Goal: Task Accomplishment & Management: Use online tool/utility

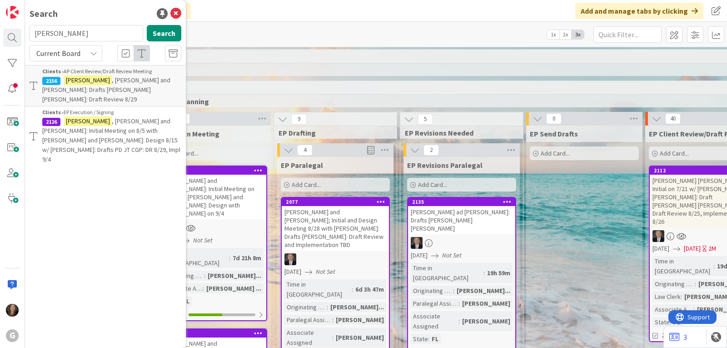
drag, startPoint x: 81, startPoint y: 32, endPoint x: 17, endPoint y: 21, distance: 64.9
click at [17, 21] on div "G Search [PERSON_NAME] Search Current Board Clients › AP Client Review/Draft Re…" at bounding box center [12, 174] width 25 height 348
type input "[PERSON_NAME]"
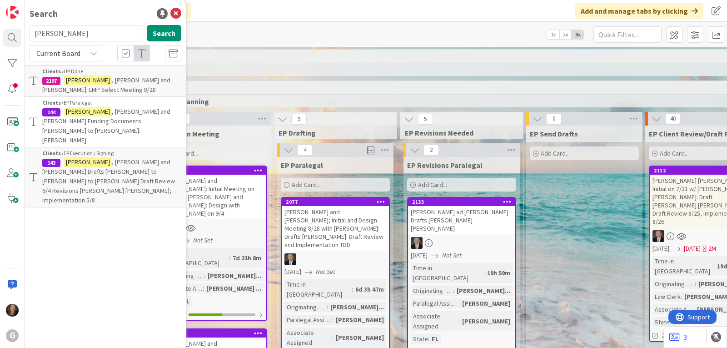
click at [97, 114] on span ", [PERSON_NAME] and [PERSON_NAME] Funding Documents [PERSON_NAME] to [PERSON_NA…" at bounding box center [106, 125] width 128 height 37
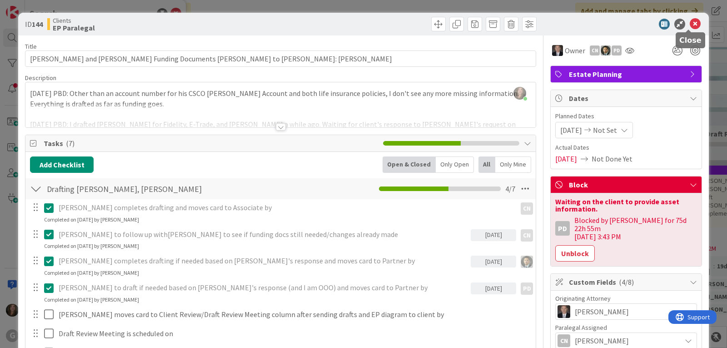
click at [690, 21] on icon at bounding box center [695, 24] width 11 height 11
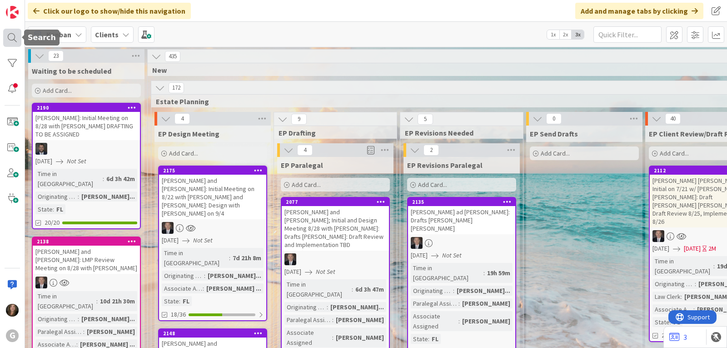
click at [14, 31] on div at bounding box center [12, 38] width 18 height 18
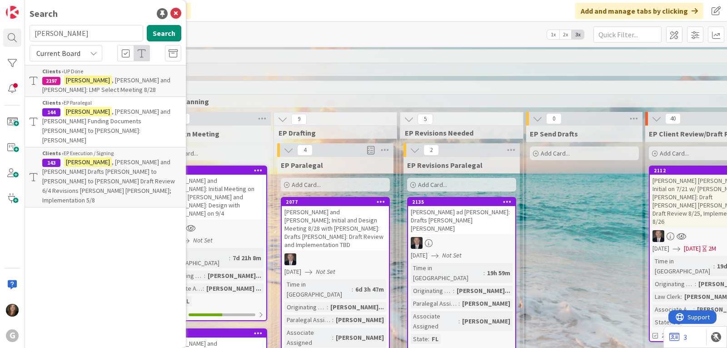
click at [114, 111] on span ", [PERSON_NAME] and [PERSON_NAME] Funding Documents [PERSON_NAME] to [PERSON_NA…" at bounding box center [106, 125] width 128 height 37
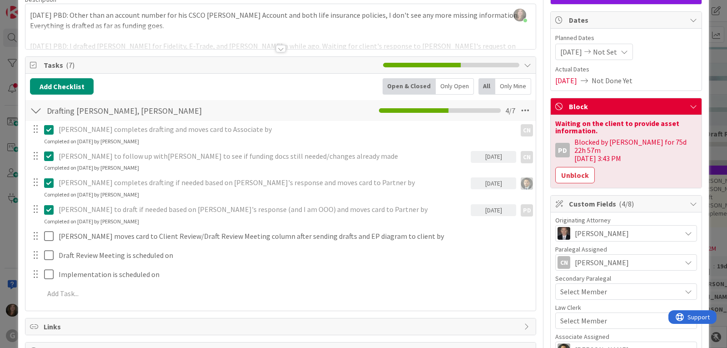
scroll to position [91, 0]
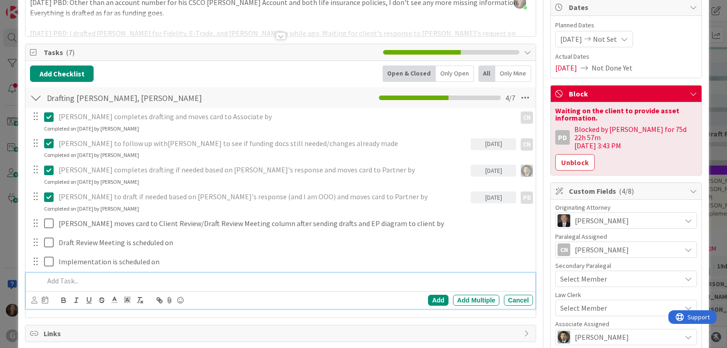
click at [55, 281] on p at bounding box center [286, 280] width 485 height 10
click at [202, 279] on p "[PERSON_NAME] to update their asset summary with newest Fidelity statement" at bounding box center [286, 280] width 485 height 10
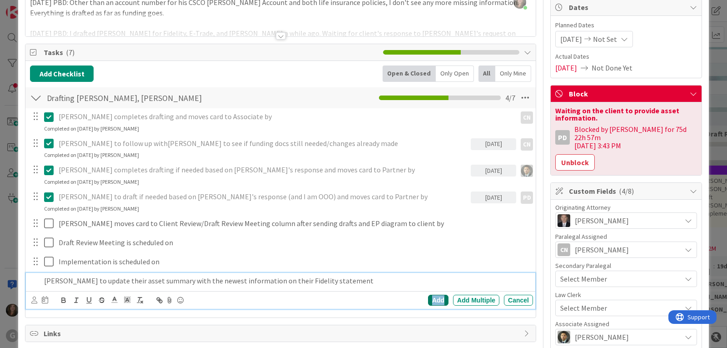
click at [430, 300] on div "Add" at bounding box center [438, 299] width 20 height 11
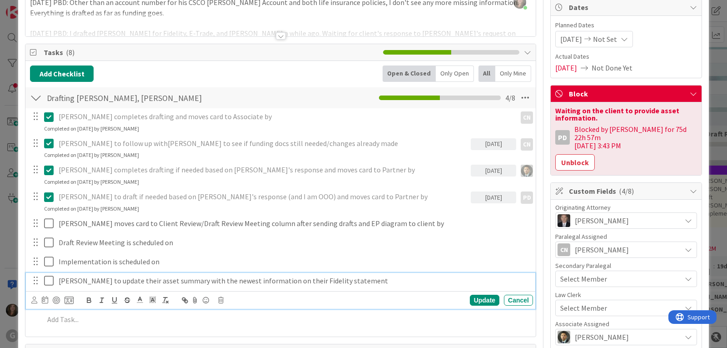
click at [92, 281] on p "[PERSON_NAME] to update their asset summary with the newest information on thei…" at bounding box center [294, 280] width 471 height 10
click at [34, 302] on icon at bounding box center [34, 299] width 6 height 7
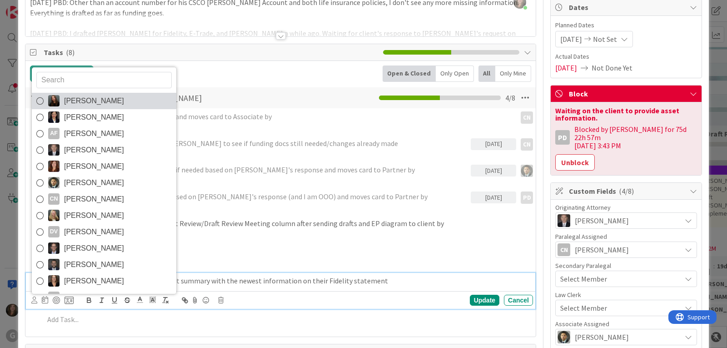
click at [73, 97] on span "[PERSON_NAME]" at bounding box center [94, 101] width 60 height 14
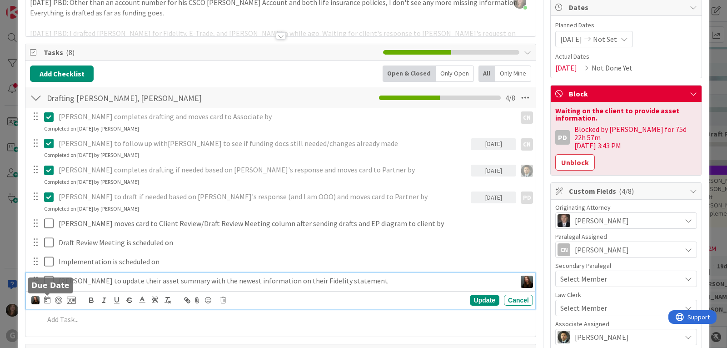
click at [47, 301] on icon at bounding box center [47, 299] width 6 height 7
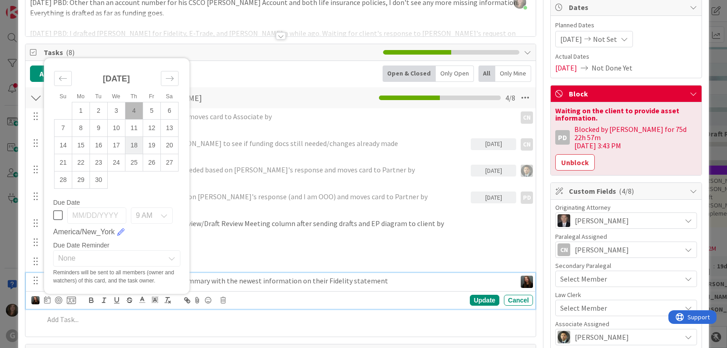
click at [130, 141] on td "18" at bounding box center [134, 144] width 18 height 17
type input "[DATE]"
click at [174, 257] on icon at bounding box center [171, 257] width 7 height 7
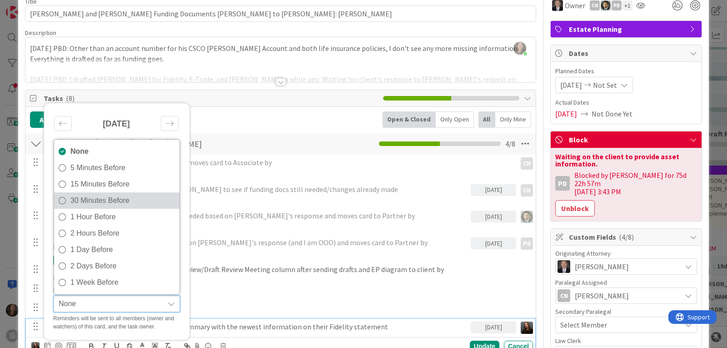
scroll to position [0, 0]
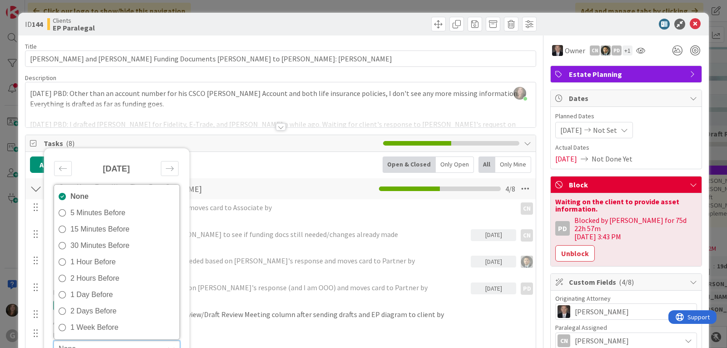
click at [149, 173] on div "[DATE]" at bounding box center [116, 172] width 124 height 39
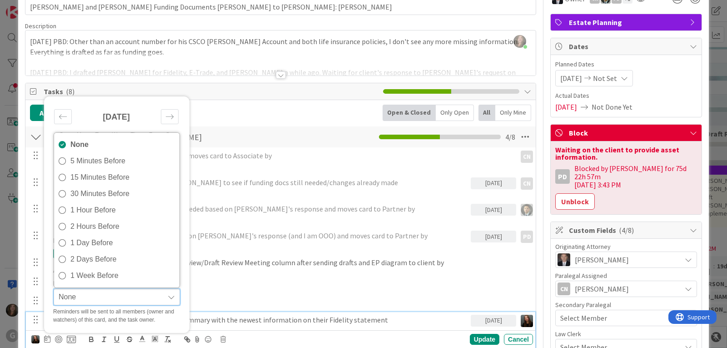
scroll to position [91, 0]
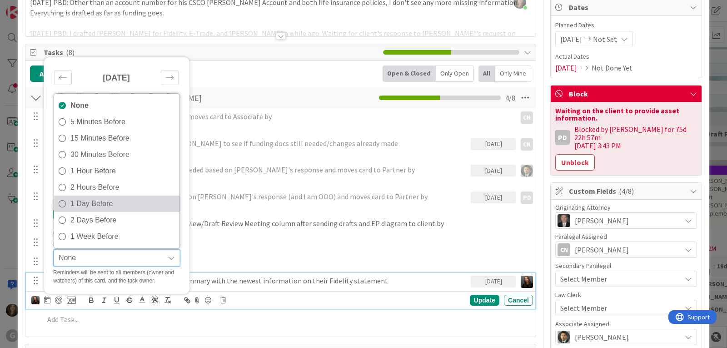
click at [98, 199] on span "1 Day Before" at bounding box center [122, 204] width 104 height 14
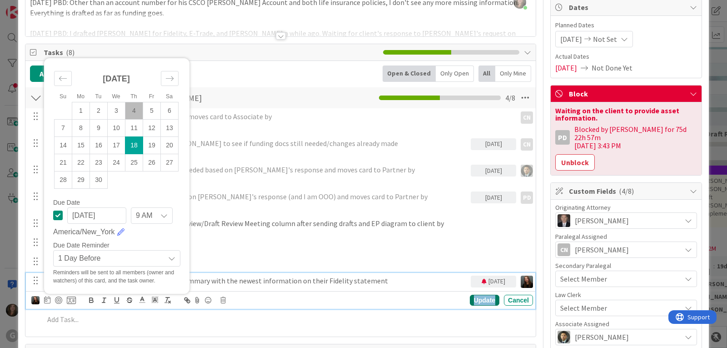
click at [480, 297] on div "Update" at bounding box center [485, 299] width 30 height 11
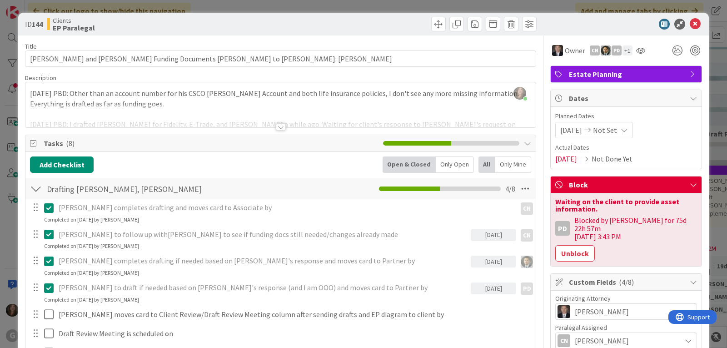
scroll to position [45, 0]
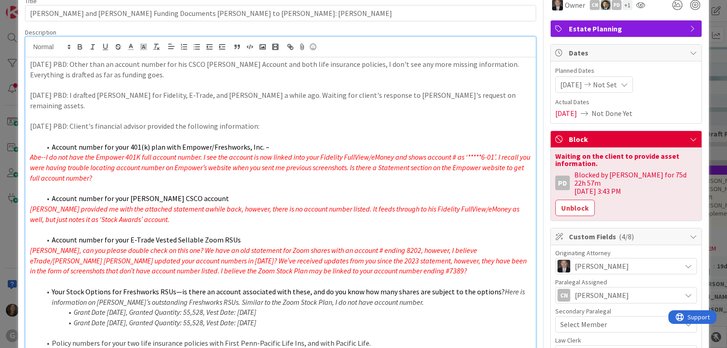
click at [482, 49] on div "[PERSON_NAME] joined 3 m ago [DATE] PBD: Other than an account number for his C…" at bounding box center [280, 280] width 510 height 486
click at [231, 75] on p "[DATE] PBD: Other than an account number for his CSCO [PERSON_NAME] Account and…" at bounding box center [280, 69] width 501 height 20
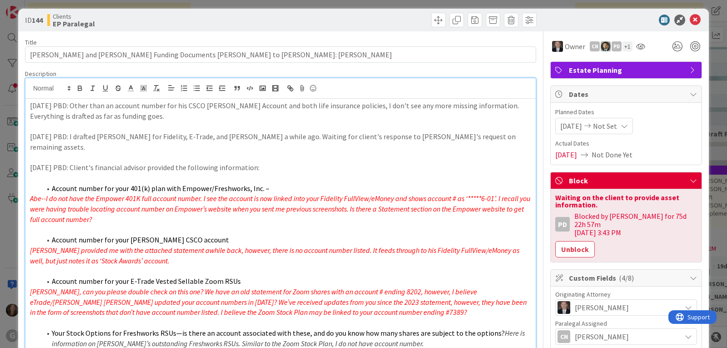
scroll to position [0, 0]
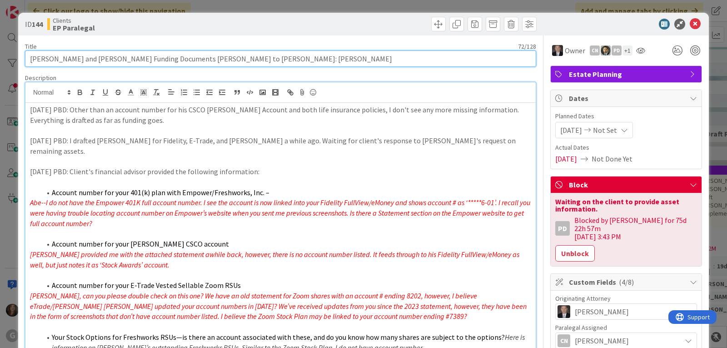
click at [274, 60] on input "[PERSON_NAME] and [PERSON_NAME] Funding Documents [PERSON_NAME] to [PERSON_NAME…" at bounding box center [280, 58] width 511 height 16
type input "[PERSON_NAME] and [PERSON_NAME] Funding Documents [PERSON_NAME] to [PERSON_NAME…"
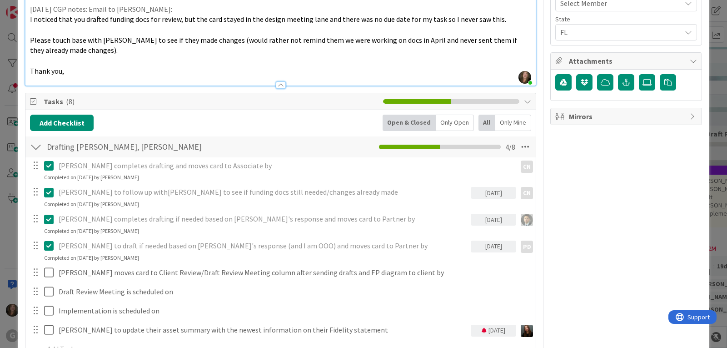
scroll to position [500, 0]
